Goal: Information Seeking & Learning: Learn about a topic

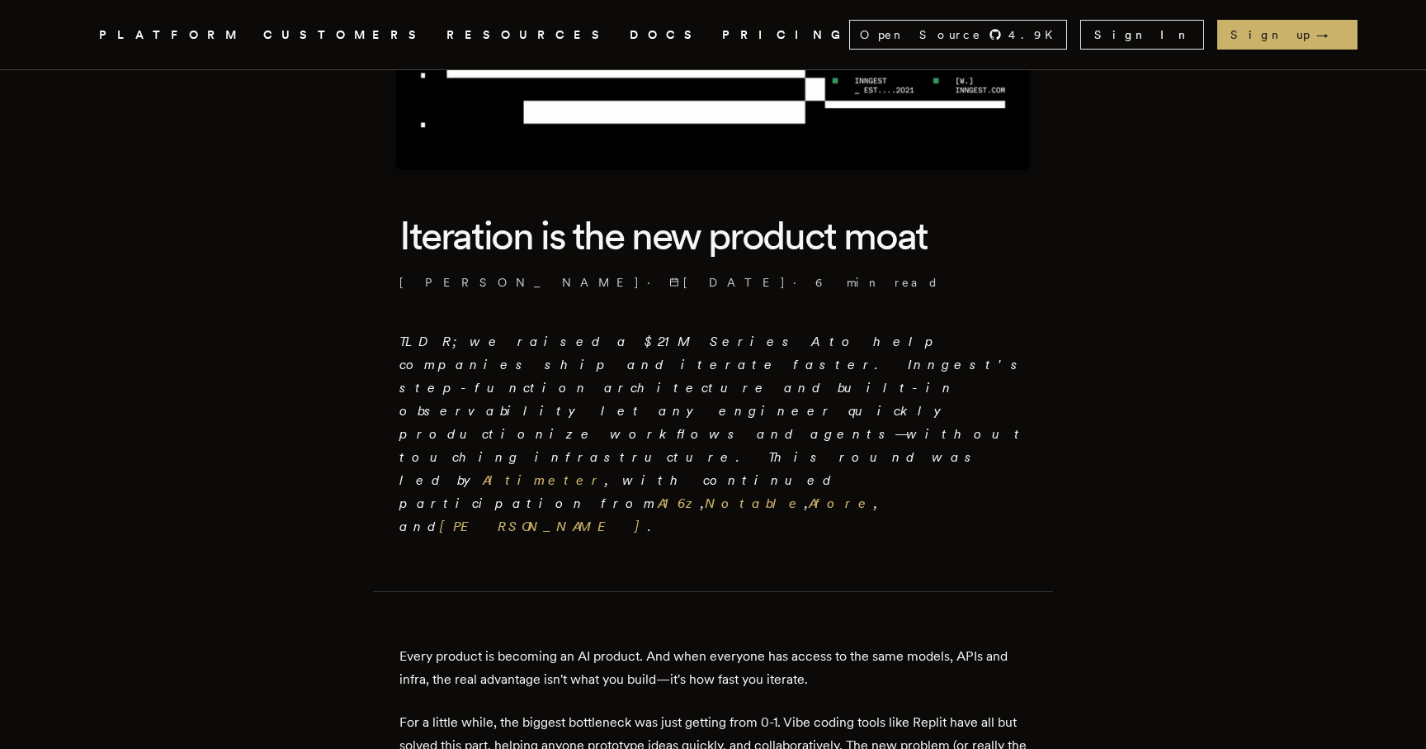
scroll to position [327, 0]
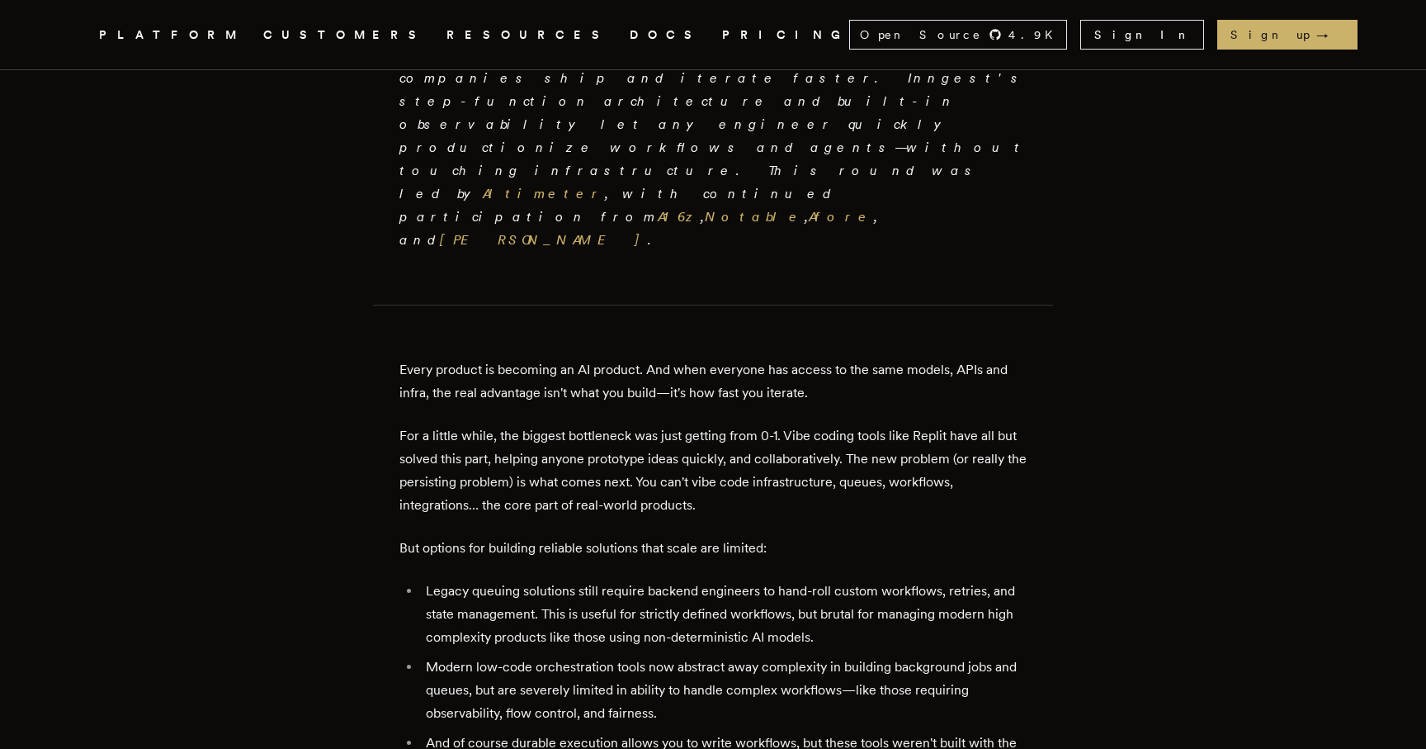
scroll to position [592, 0]
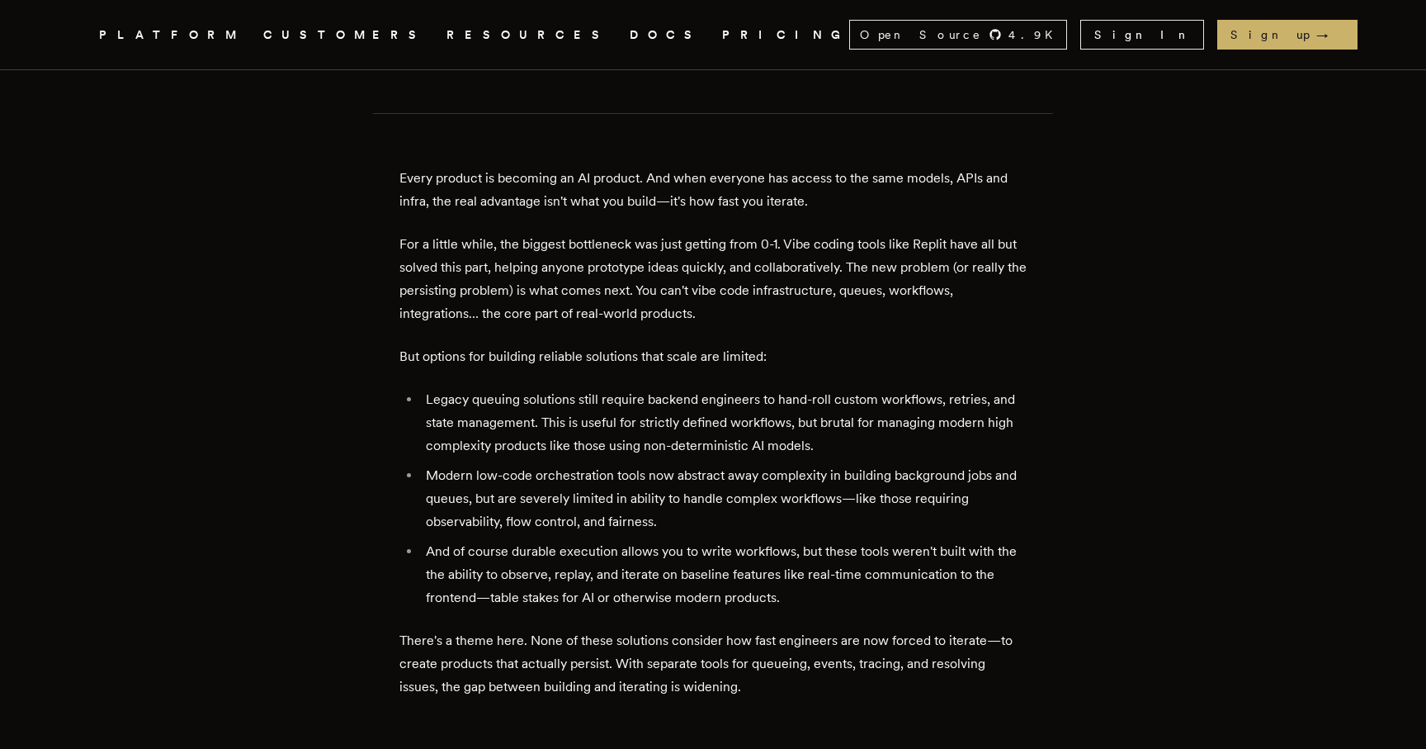
scroll to position [782, 0]
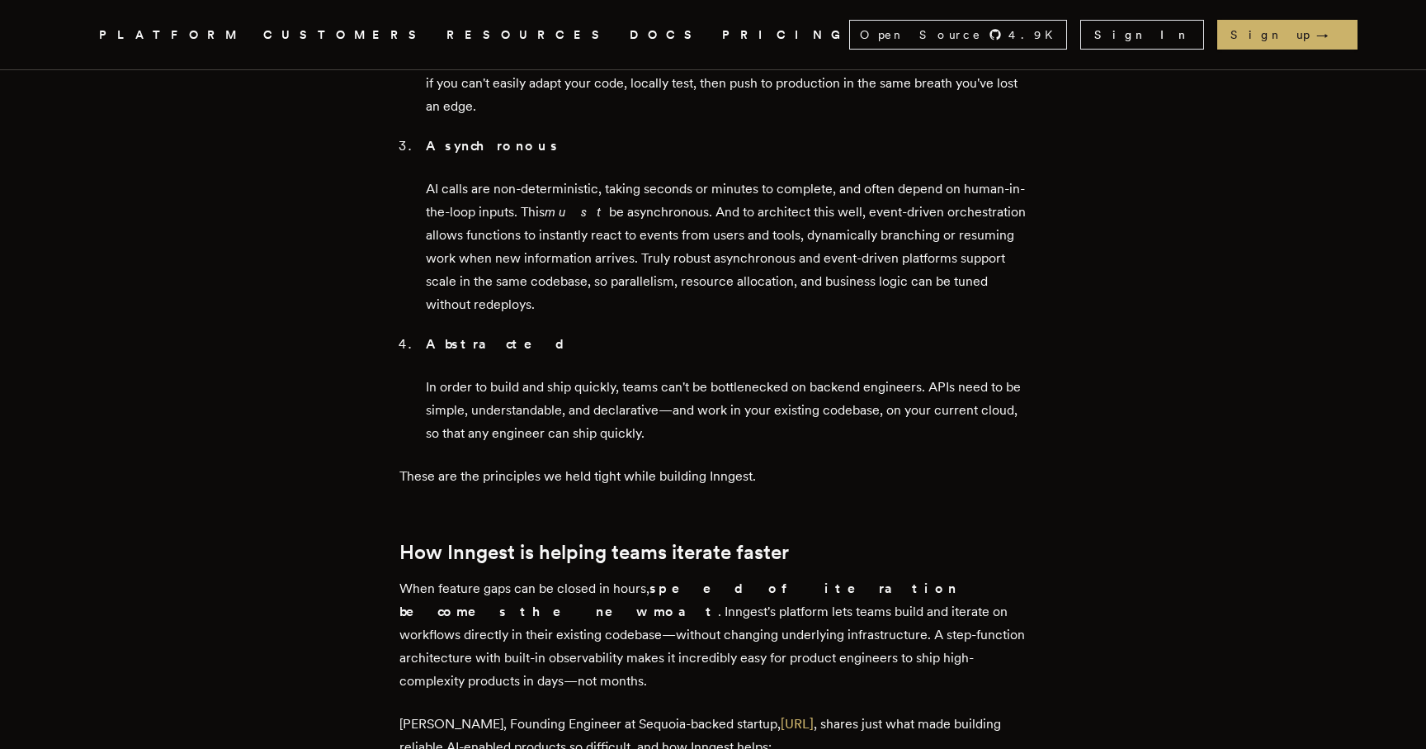
click at [347, 371] on article "Iteration is the new product moat Tony Holdstock-Brown · 9/16/2025 · 6 min read…" at bounding box center [713, 18] width 1188 height 4097
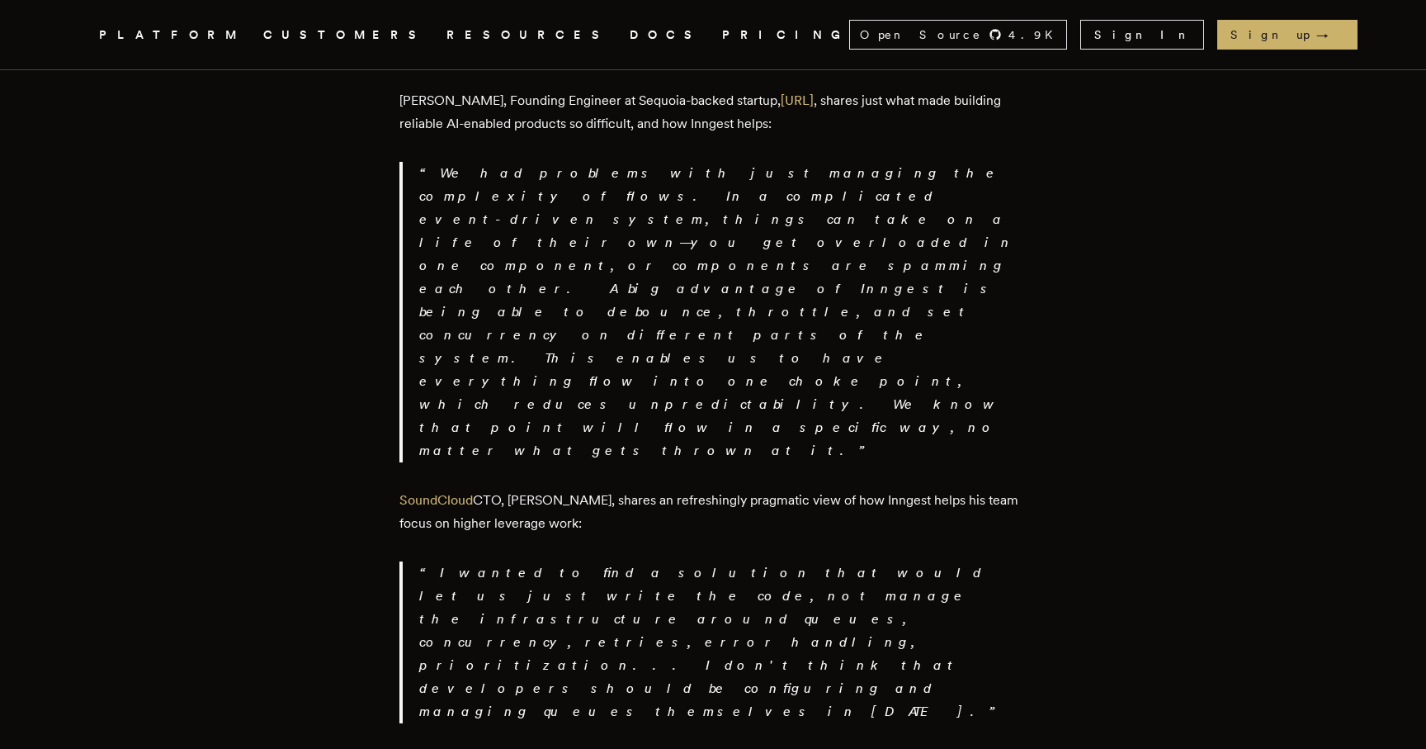
scroll to position [2770, 0]
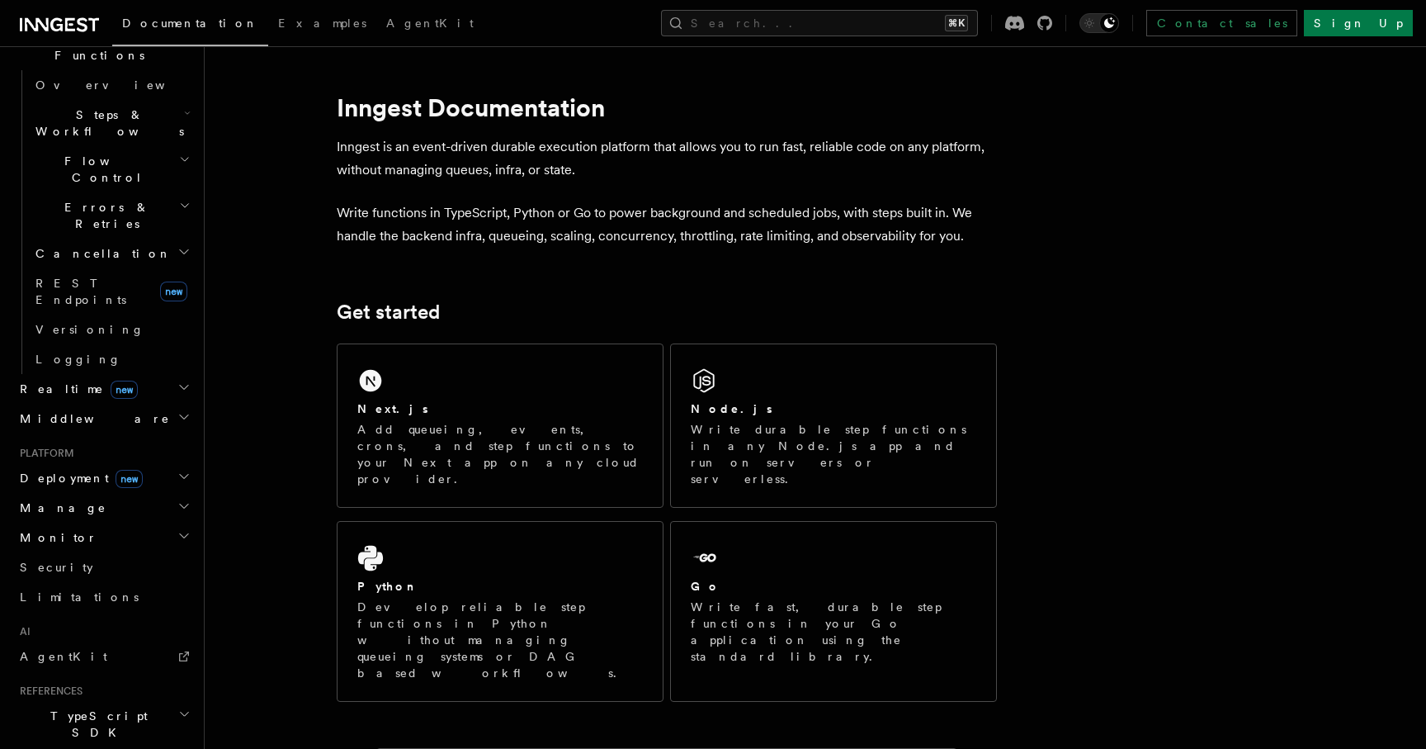
scroll to position [517, 0]
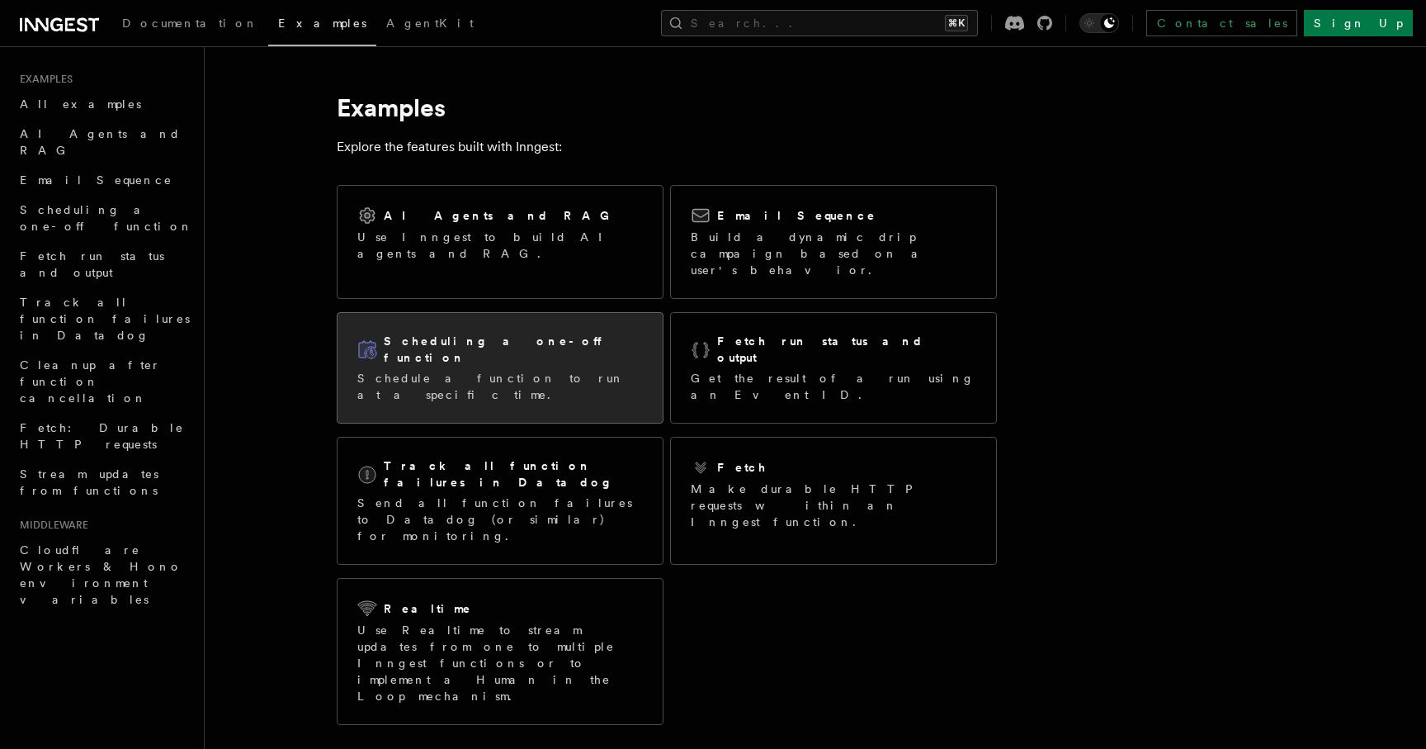
click at [550, 357] on div "Scheduling a one-off function Schedule a function to run at a specific time." at bounding box center [500, 368] width 325 height 110
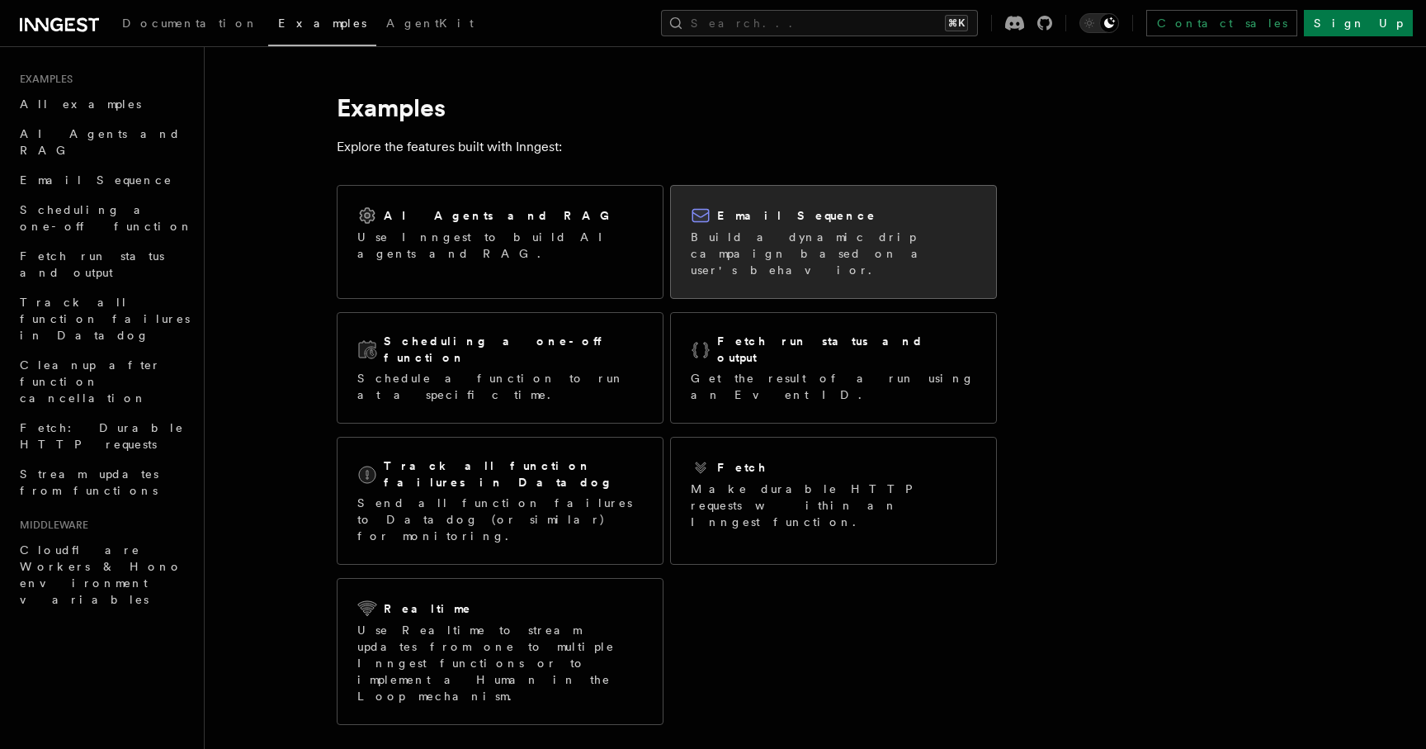
click at [754, 248] on p "Build a dynamic drip campaign based on a user's behavior." at bounding box center [834, 254] width 286 height 50
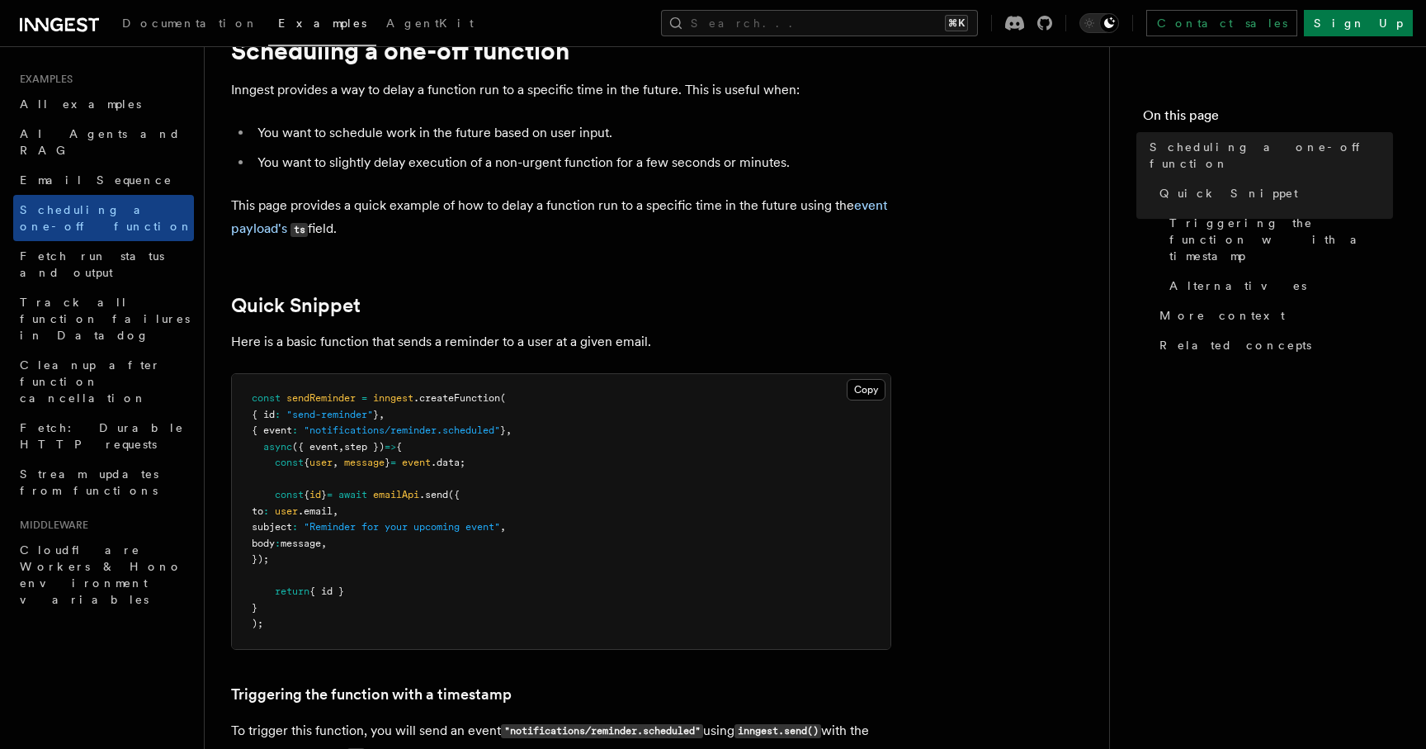
scroll to position [75, 0]
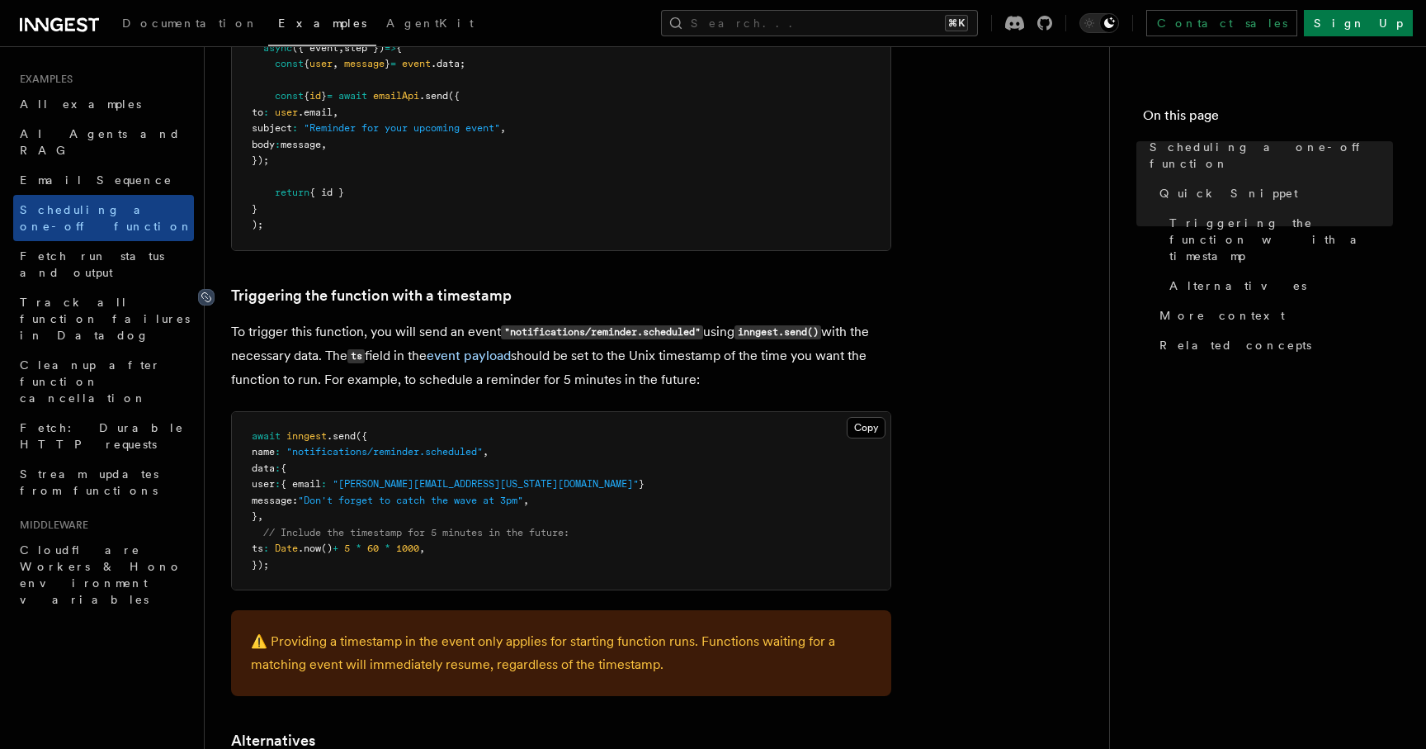
scroll to position [487, 0]
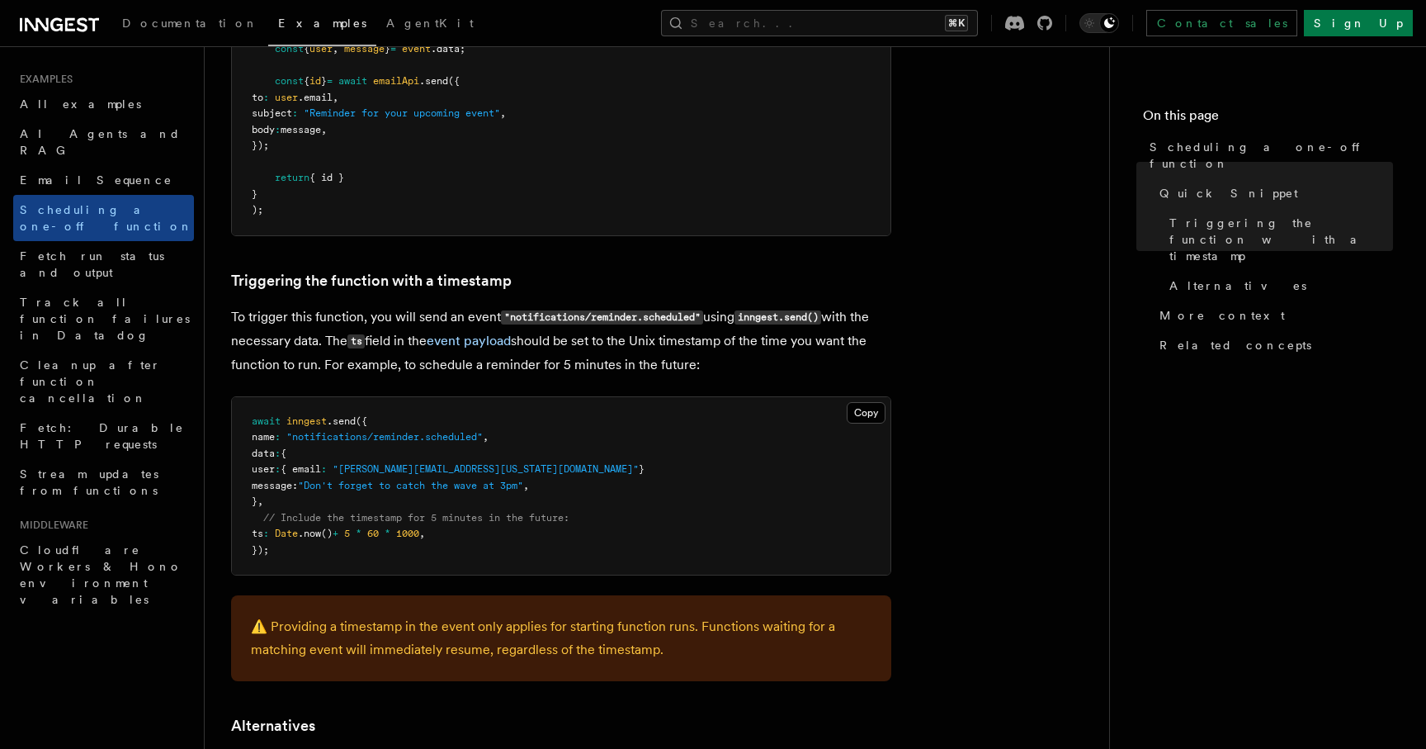
click at [219, 664] on div "Examples Scheduling a one-off function Inngest provides a way to delay a functi…" at bounding box center [683, 544] width 957 height 2062
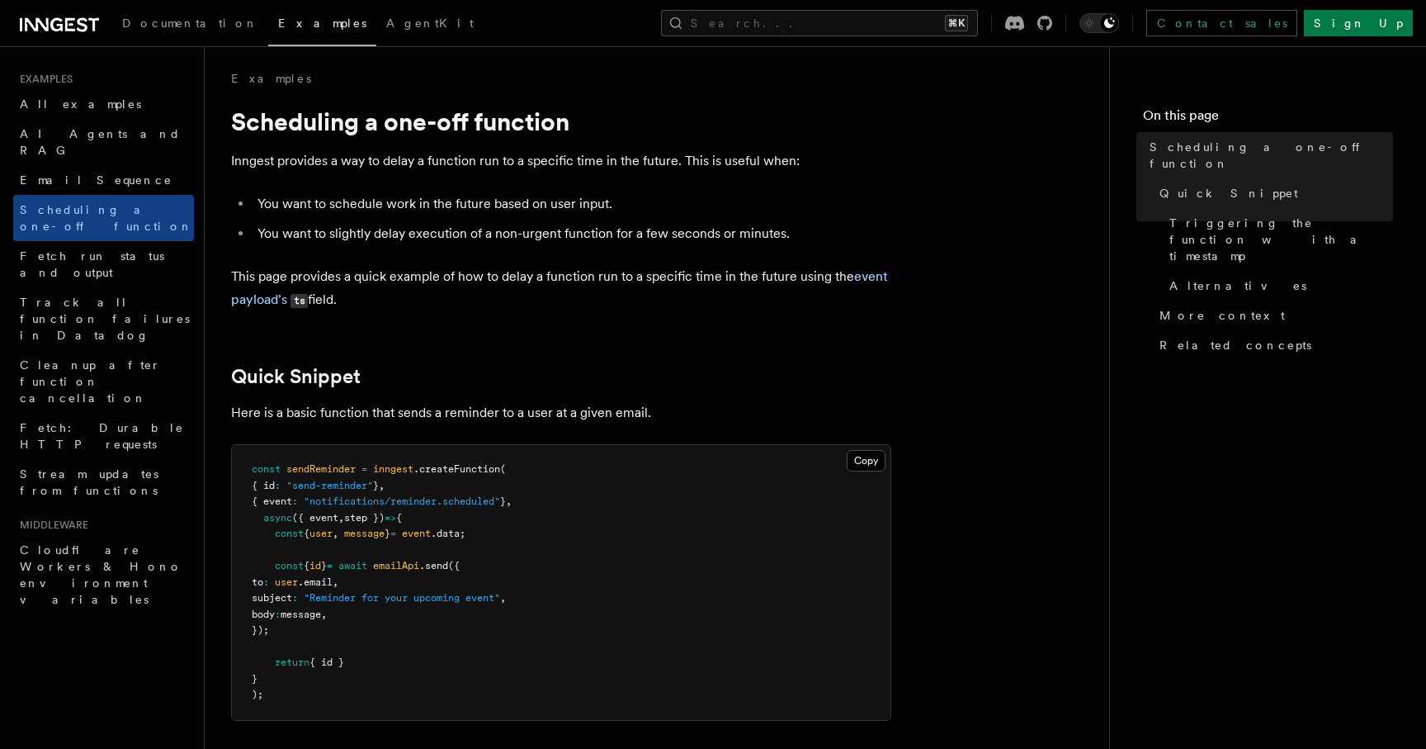
scroll to position [0, 0]
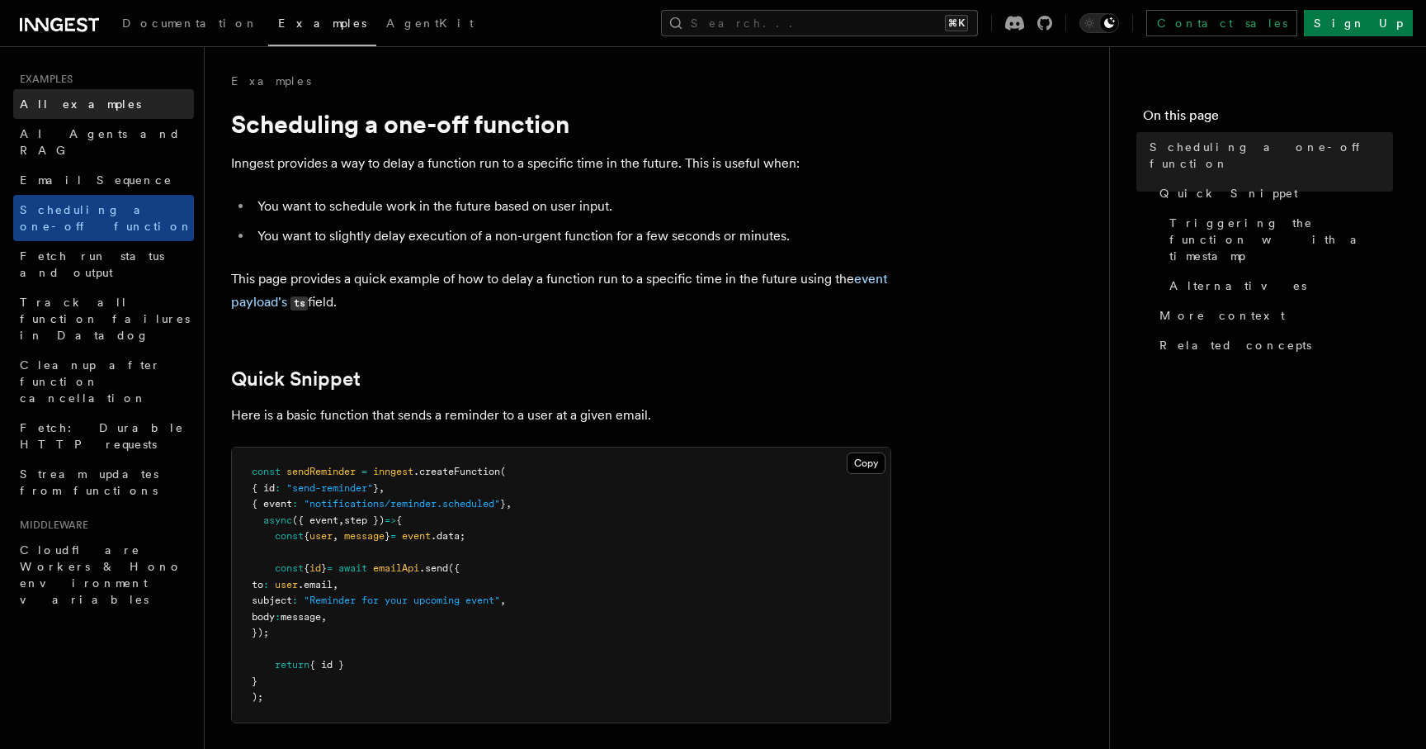
click at [106, 107] on link "All examples" at bounding box center [103, 104] width 181 height 30
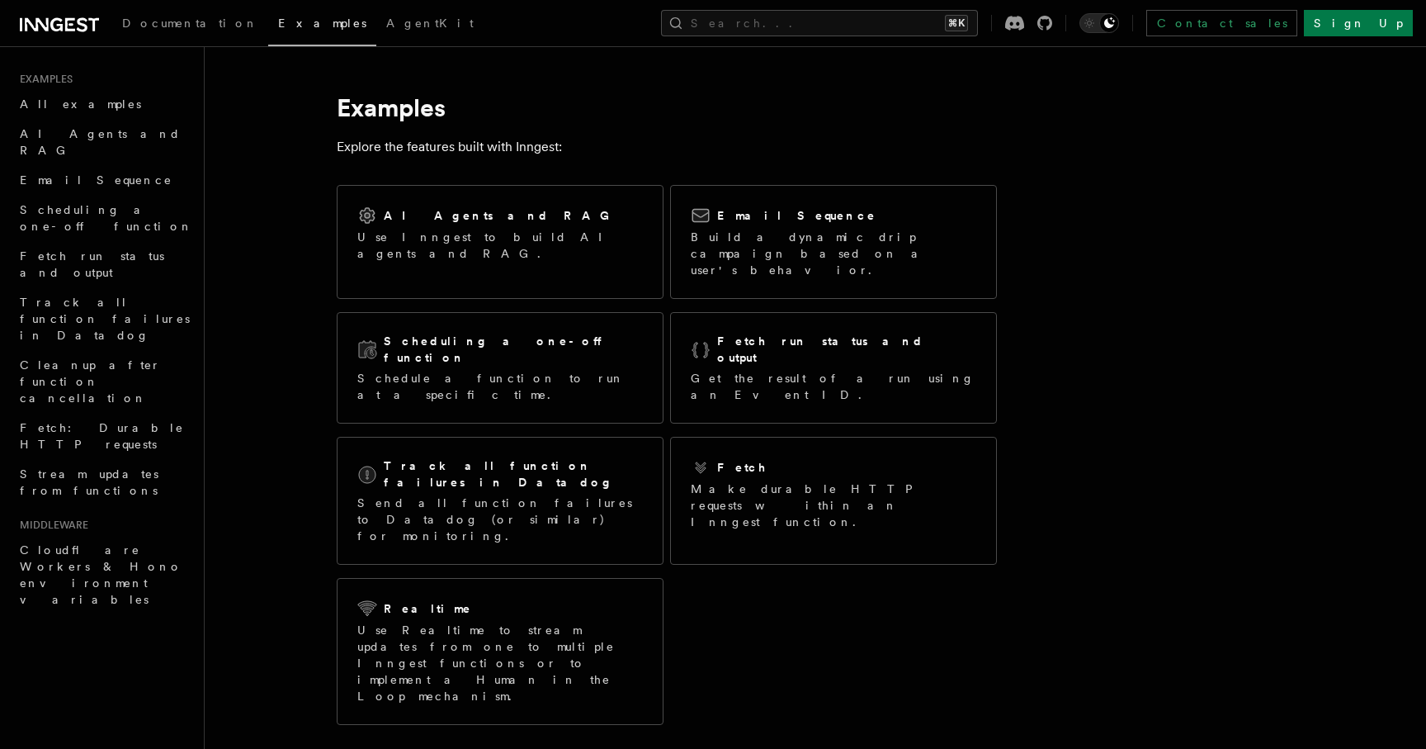
click at [300, 460] on article "Examples Explore the features built with Inngest: AI Agents and RAG Use Inngest…" at bounding box center [772, 656] width 1083 height 1167
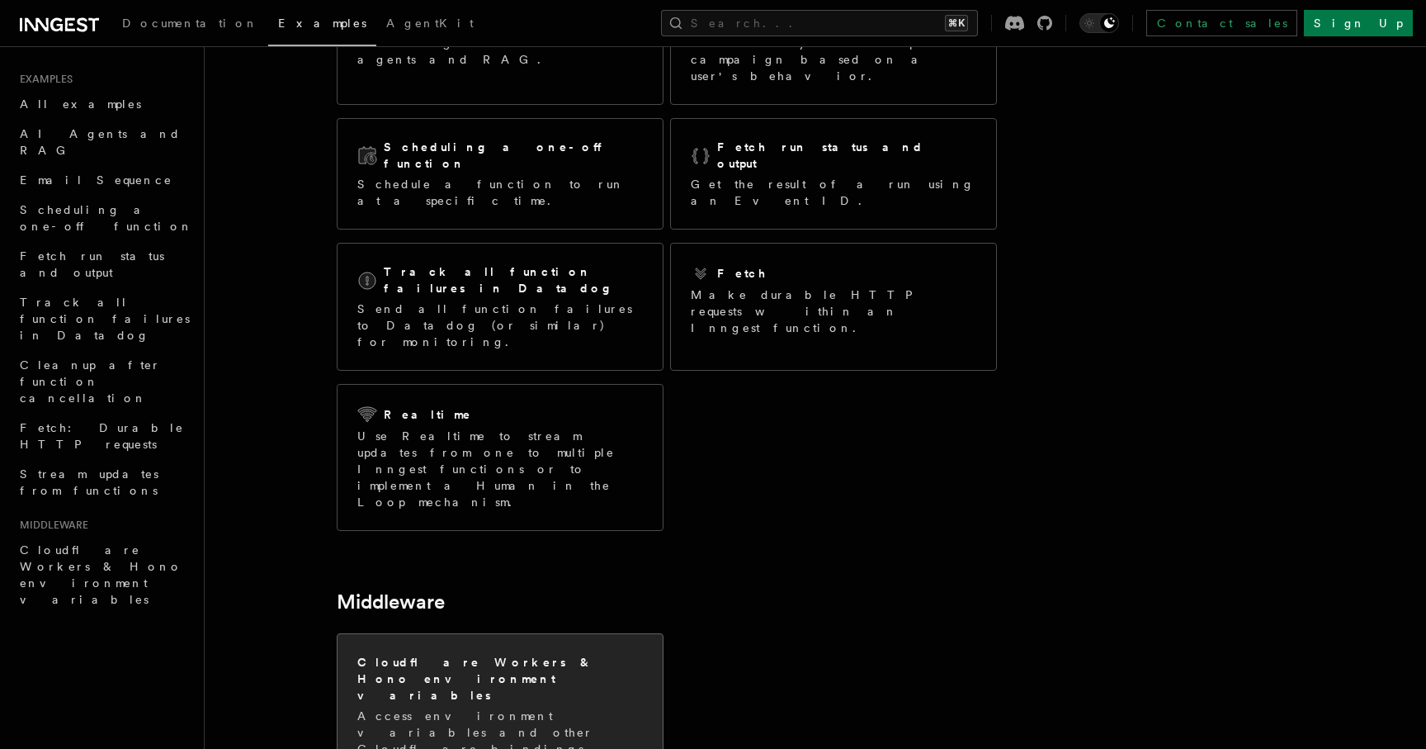
scroll to position [149, 0]
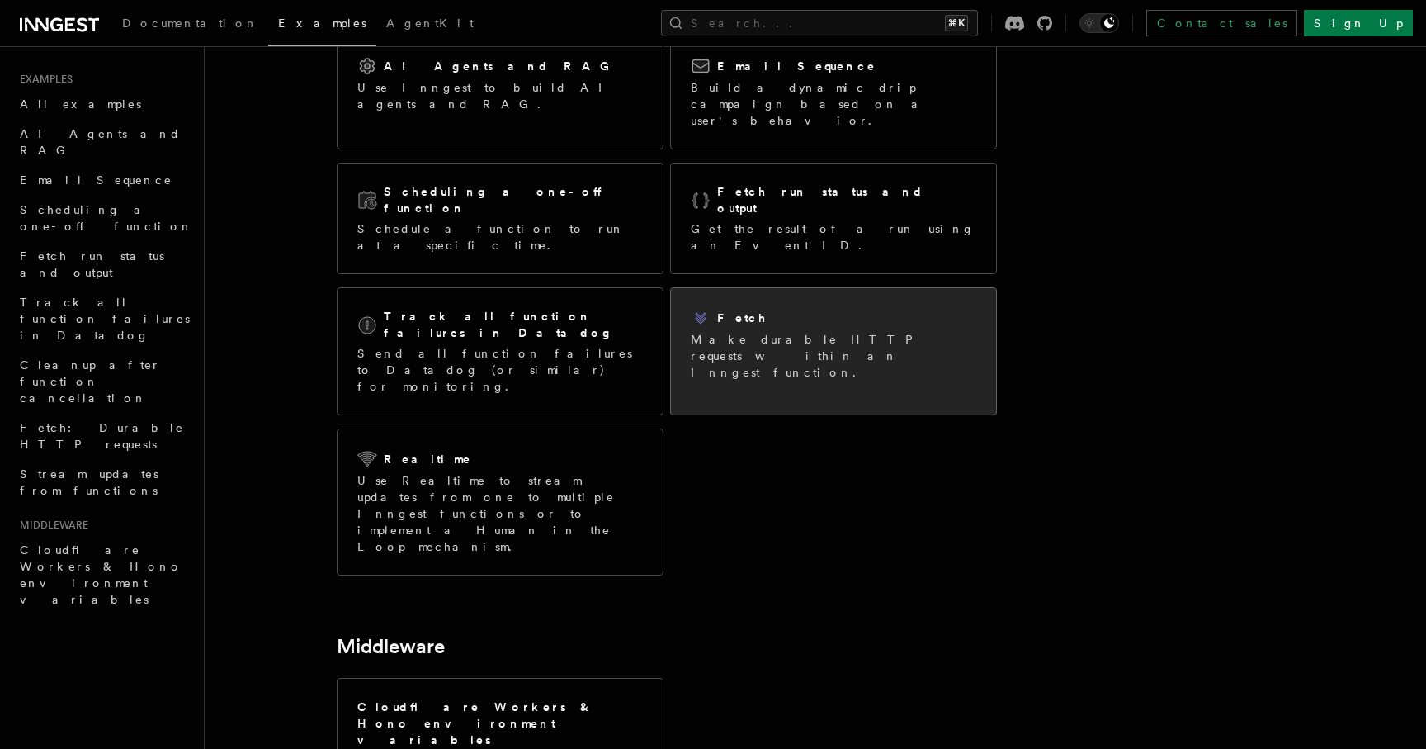
click at [799, 331] on p "Make durable HTTP requests within an Inngest function." at bounding box center [834, 356] width 286 height 50
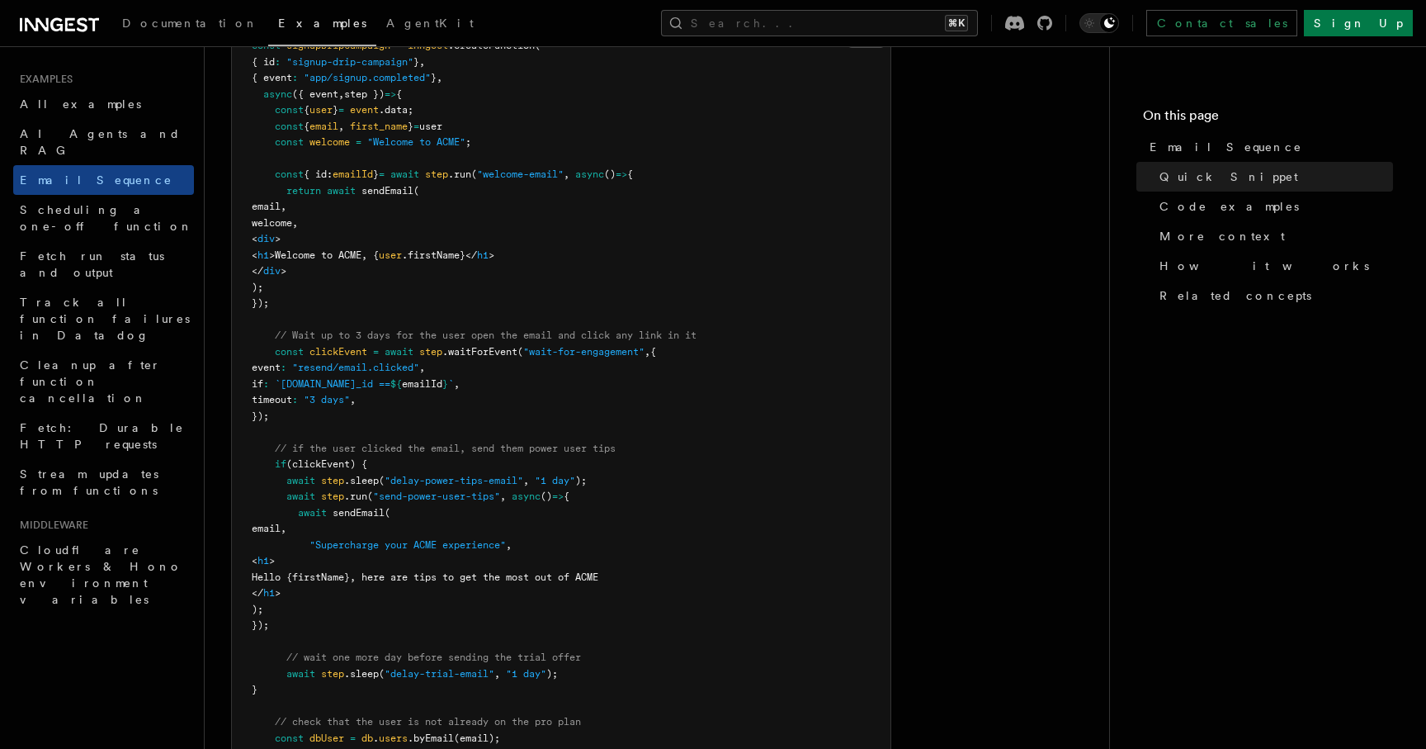
scroll to position [560, 0]
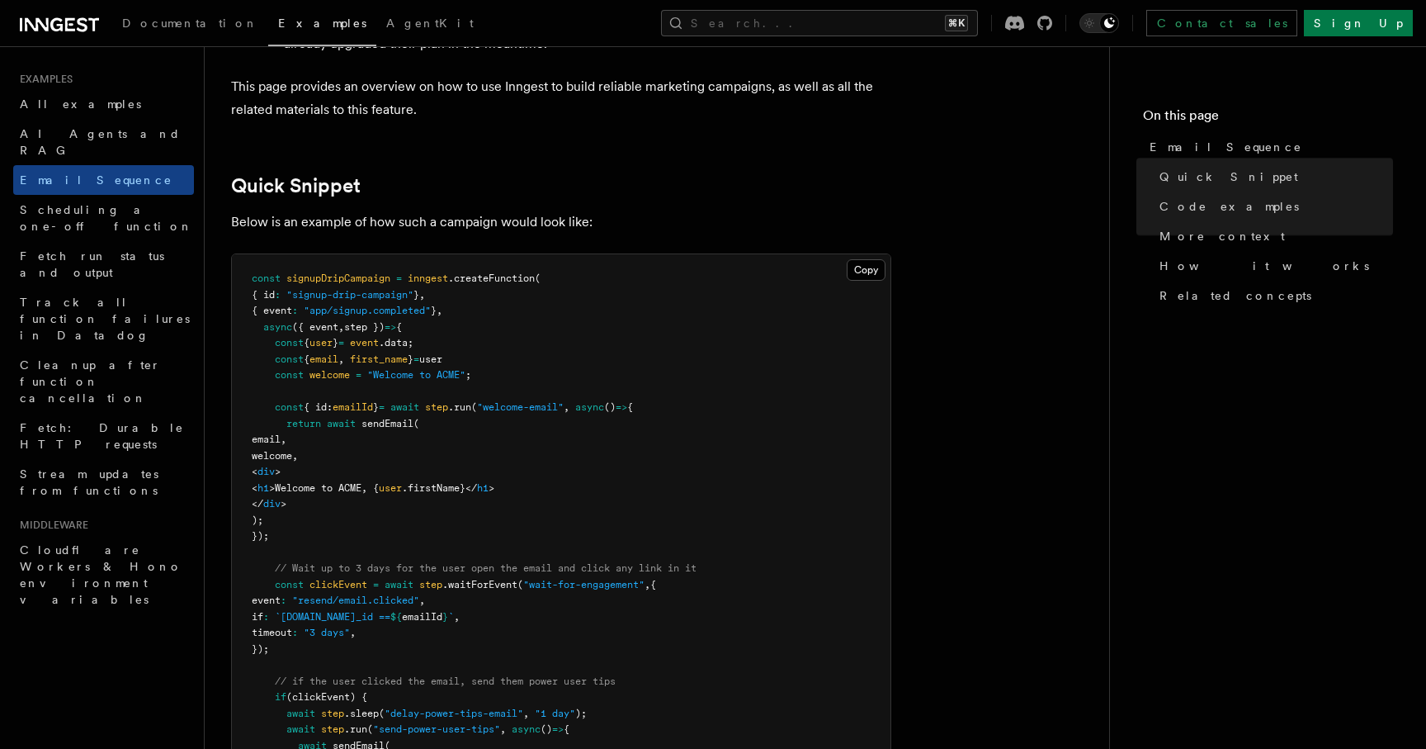
scroll to position [284, 0]
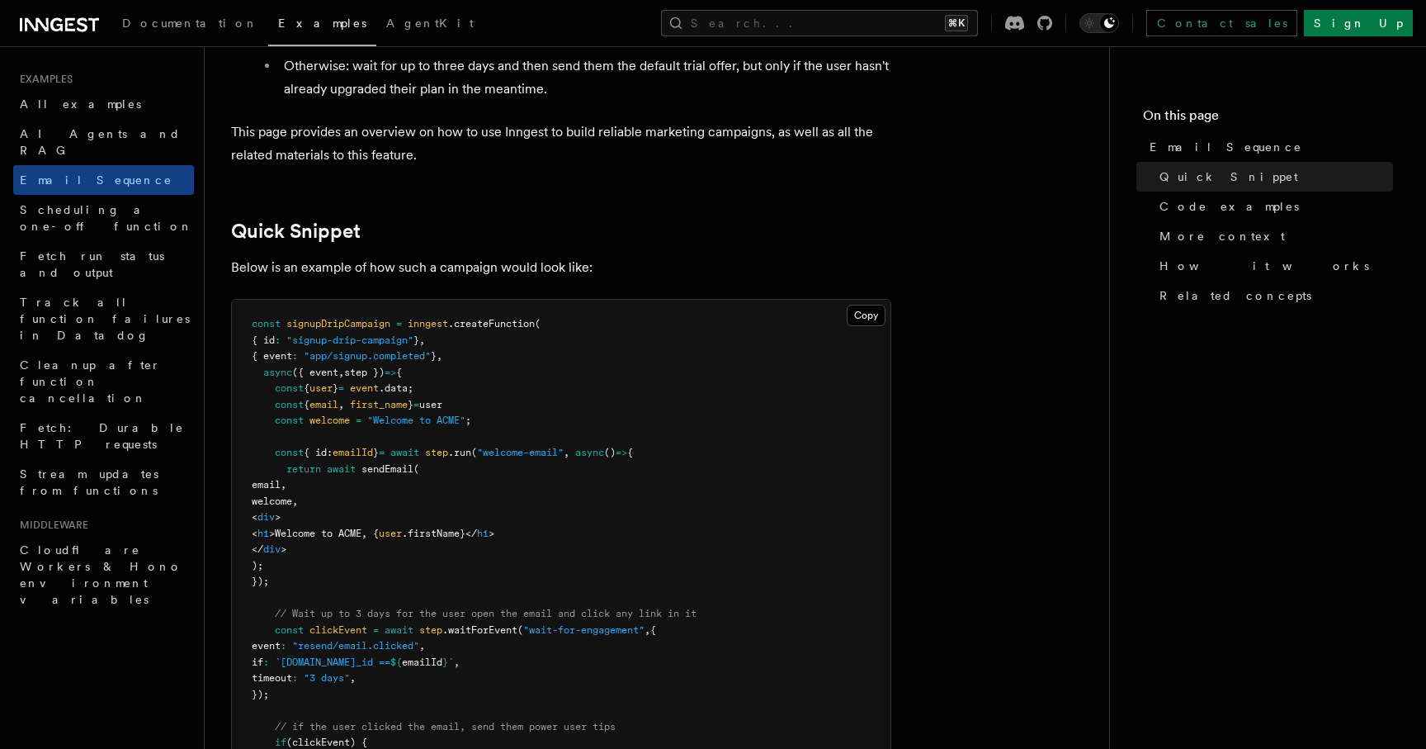
scroll to position [188, 0]
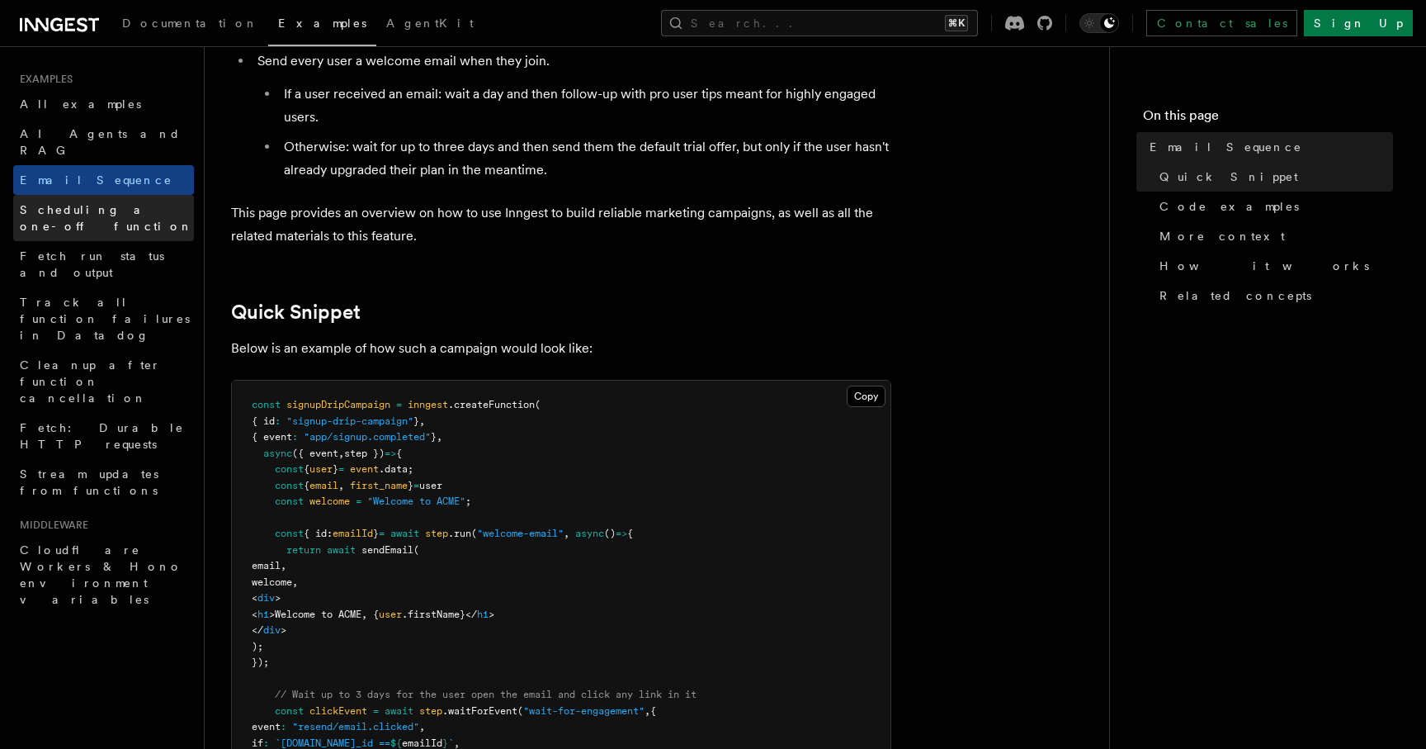
click at [146, 203] on span "Scheduling a one-off function" at bounding box center [106, 218] width 173 height 30
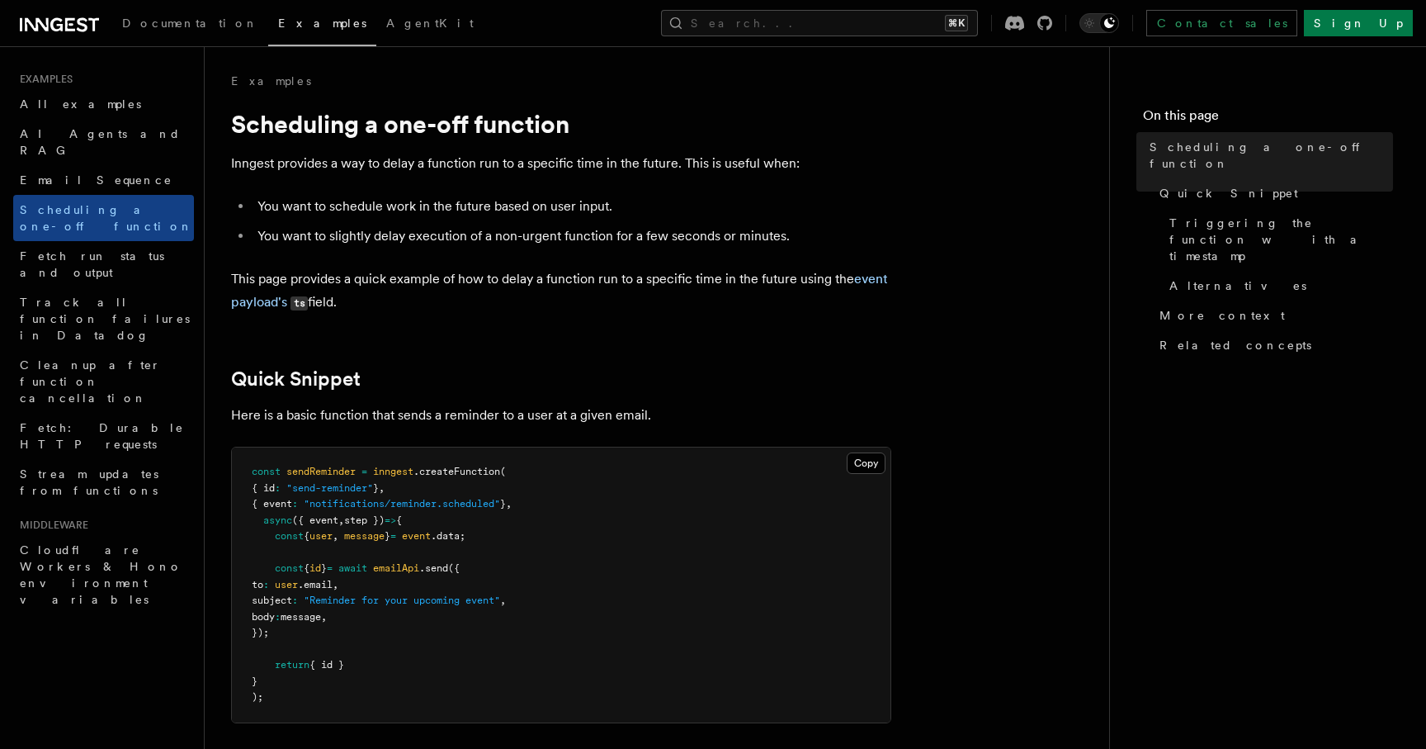
click at [71, 89] on link "All examples" at bounding box center [103, 104] width 181 height 30
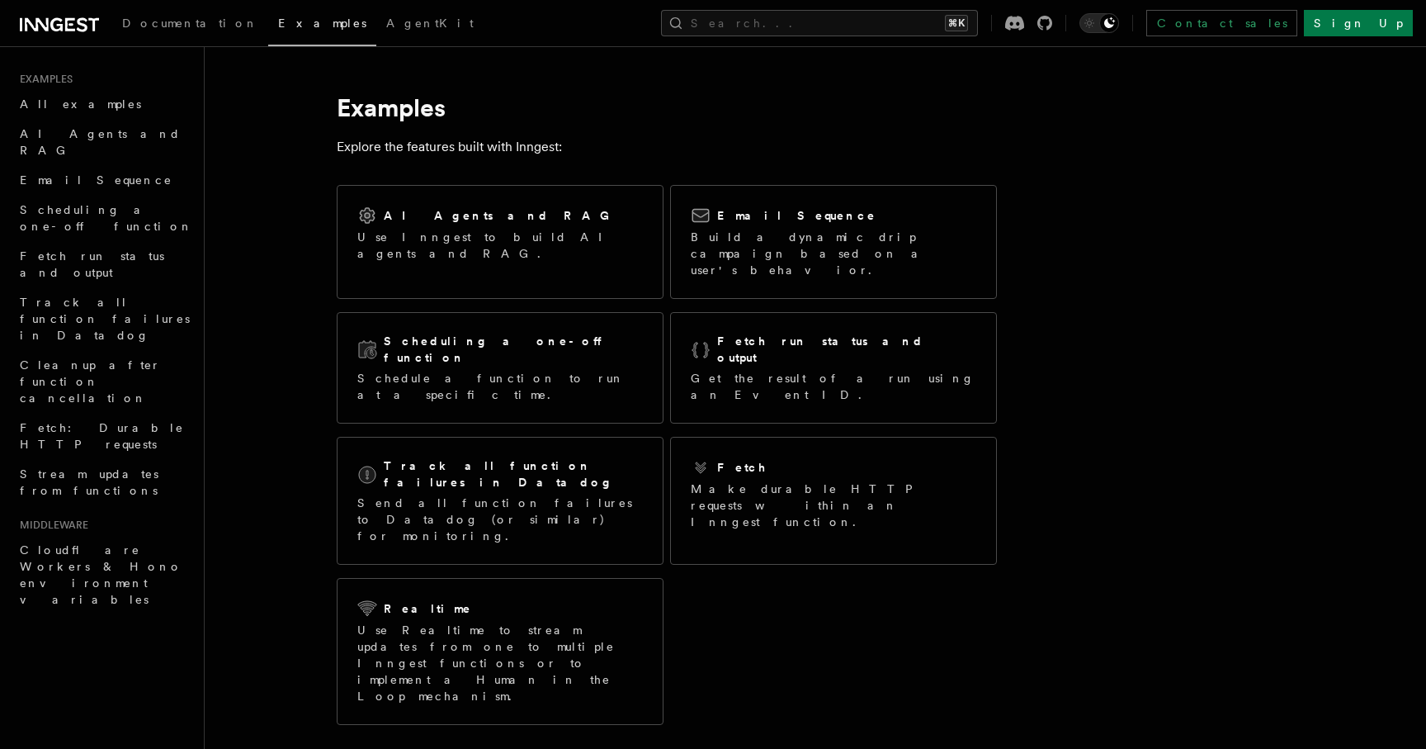
click at [255, 212] on article "Examples Explore the features built with Inngest: AI Agents and RAG Use Inngest…" at bounding box center [772, 656] width 1083 height 1167
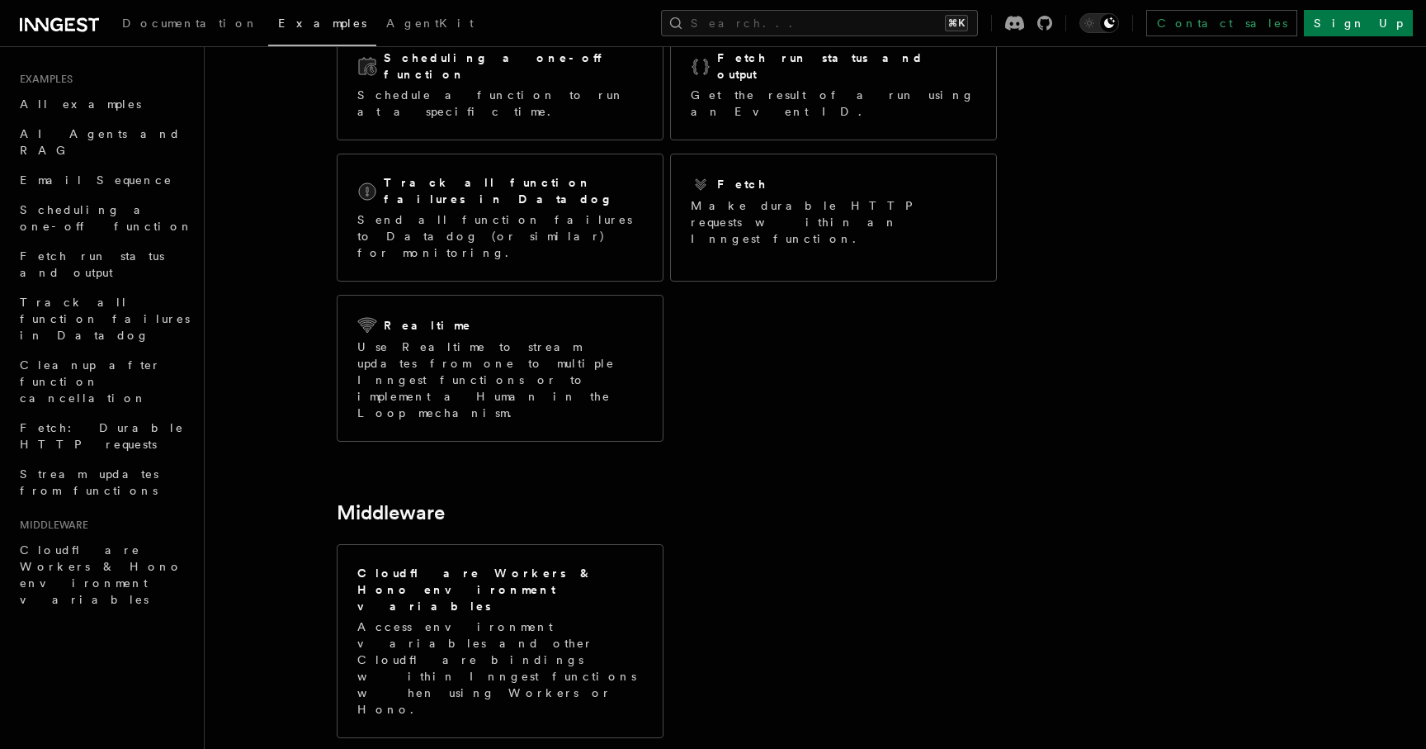
scroll to position [298, 0]
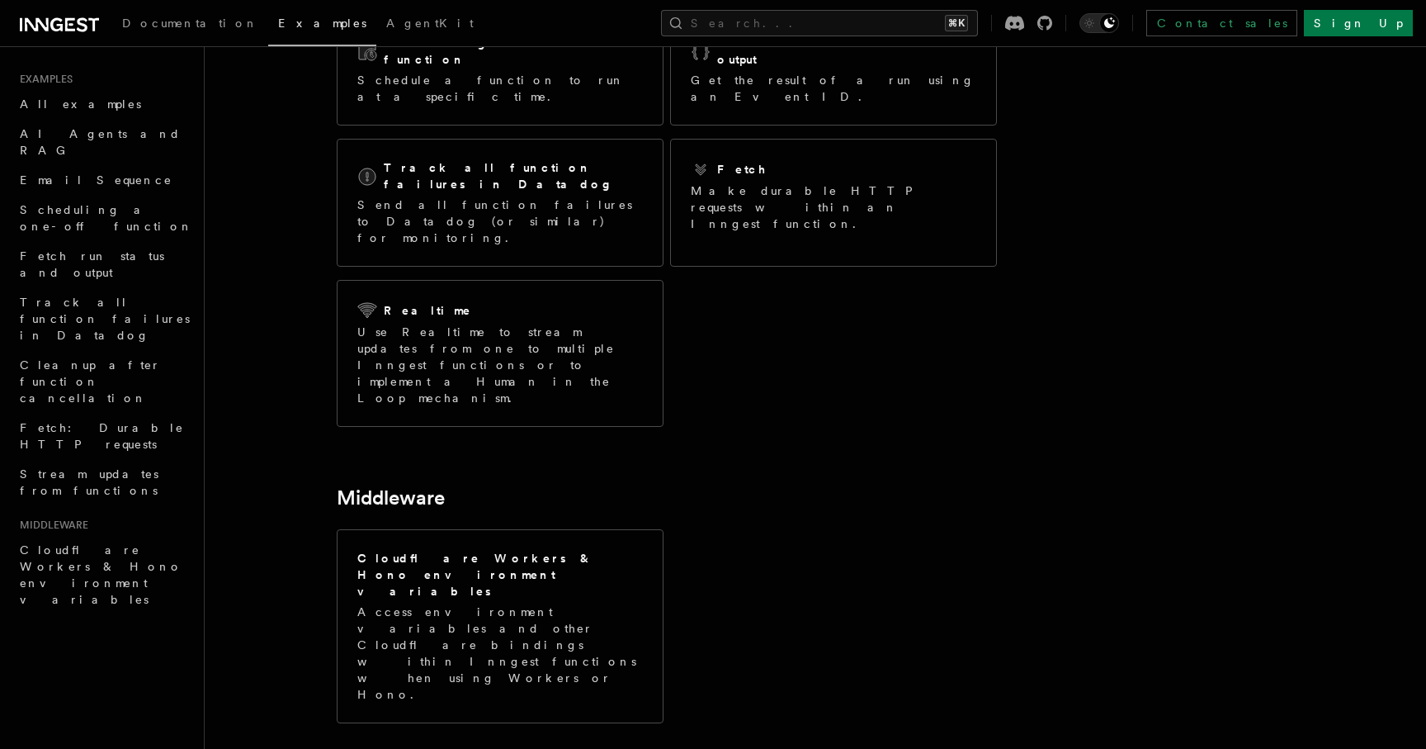
click at [301, 437] on article "Examples Explore the features built with Inngest: AI Agents and RAG Use Inngest…" at bounding box center [772, 358] width 1083 height 1167
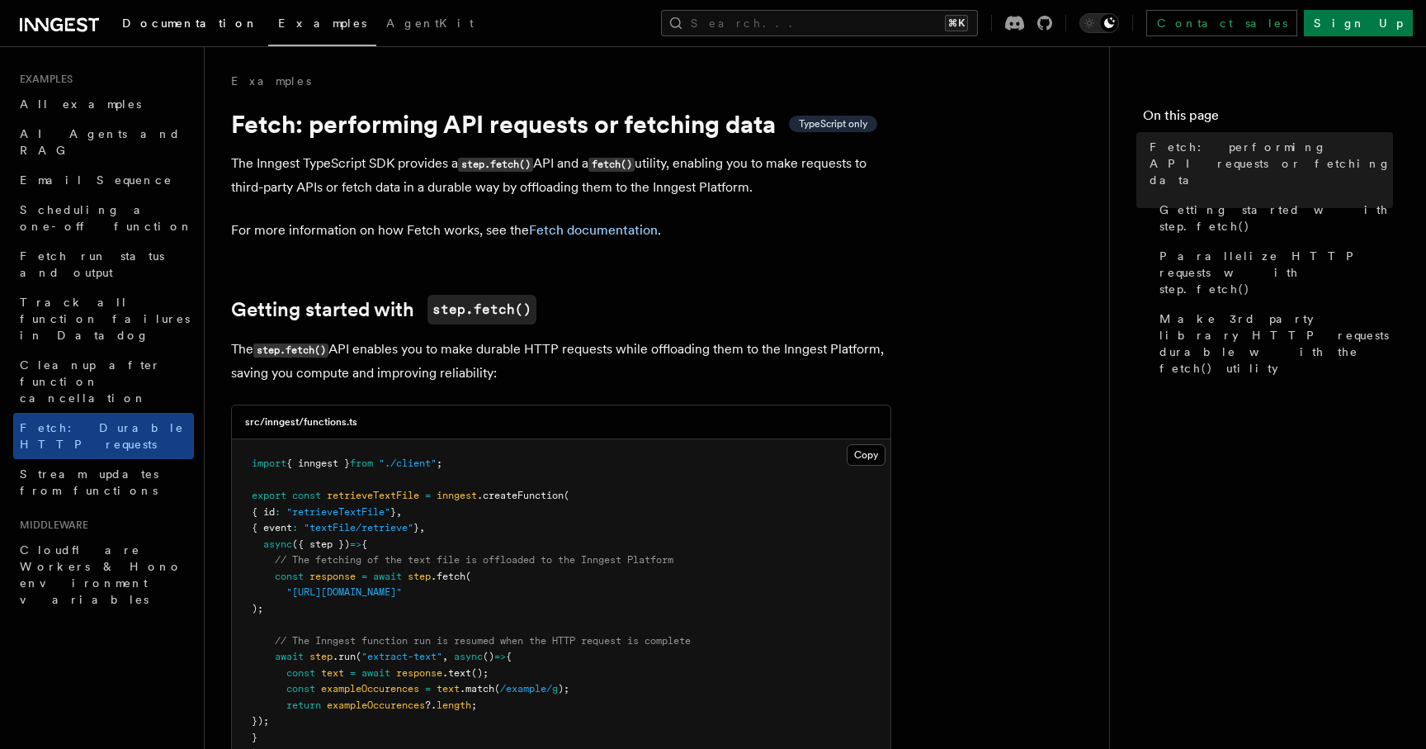
click at [158, 25] on span "Documentation" at bounding box center [190, 23] width 136 height 13
